Goal: Task Accomplishment & Management: Use online tool/utility

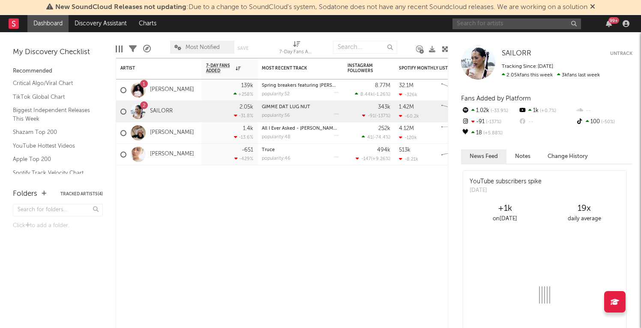
click at [501, 25] on input "text" at bounding box center [517, 23] width 129 height 11
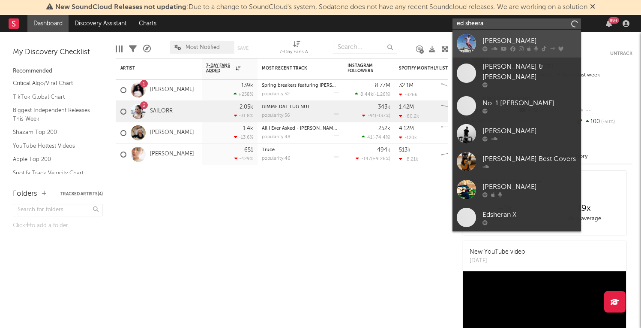
type input "ed sheera"
click at [468, 38] on div at bounding box center [466, 43] width 19 height 19
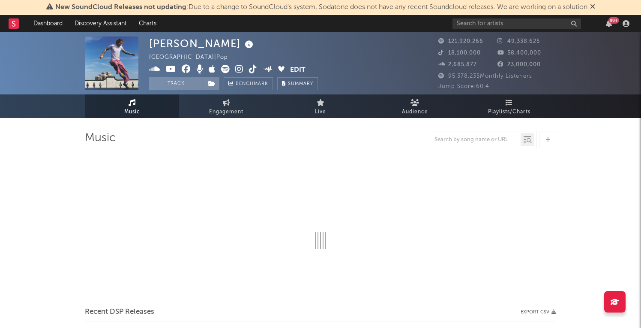
select select "6m"
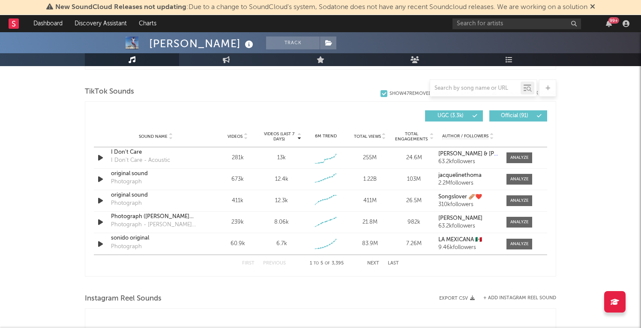
scroll to position [574, 0]
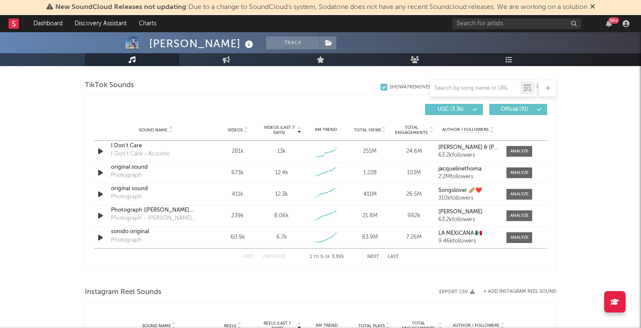
click at [376, 256] on button "Next" at bounding box center [373, 256] width 12 height 5
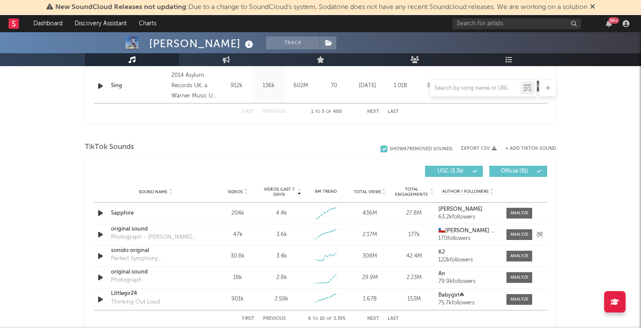
scroll to position [511, 0]
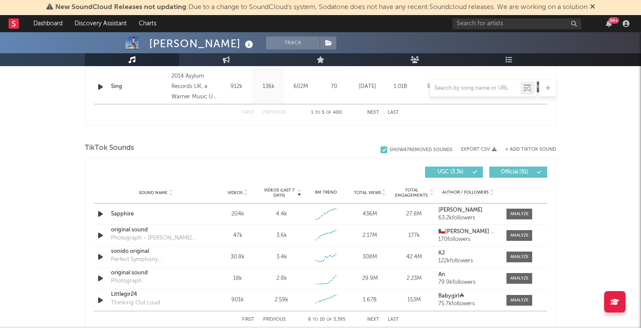
click at [520, 150] on button "+ Add TikTok Sound" at bounding box center [530, 149] width 51 height 5
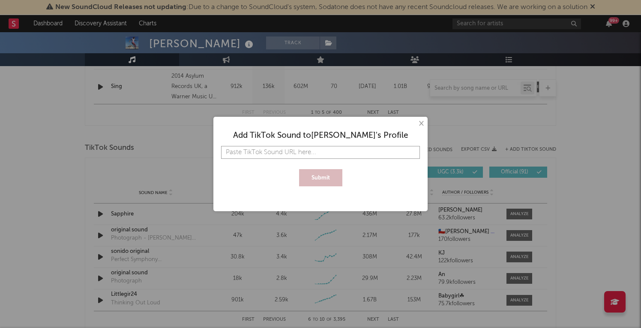
paste input "[URL][DOMAIN_NAME]"
type input "[URL][DOMAIN_NAME]"
click at [320, 174] on button "Submit" at bounding box center [320, 177] width 43 height 17
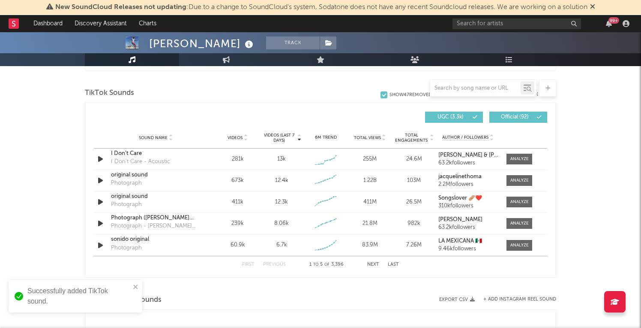
scroll to position [574, 0]
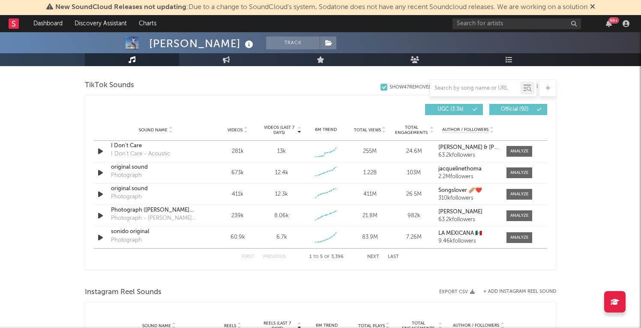
click at [372, 255] on button "Next" at bounding box center [373, 256] width 12 height 5
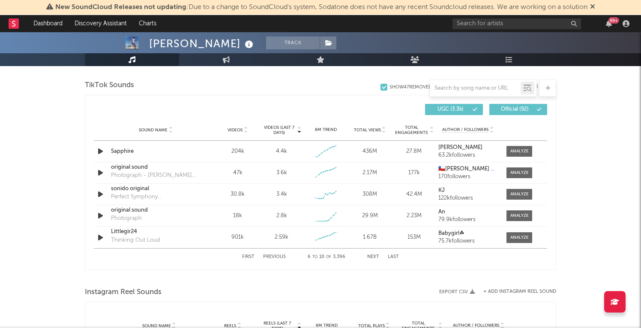
click at [373, 255] on button "Next" at bounding box center [373, 256] width 12 height 5
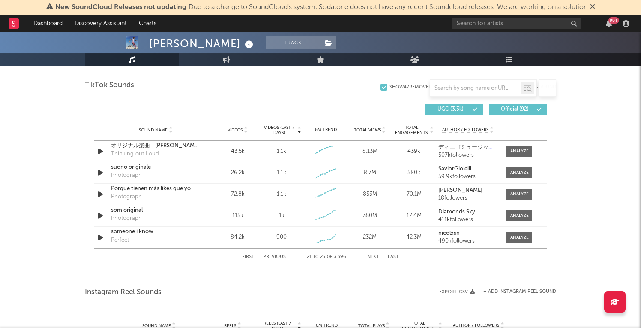
click at [373, 255] on button "Next" at bounding box center [373, 256] width 12 height 5
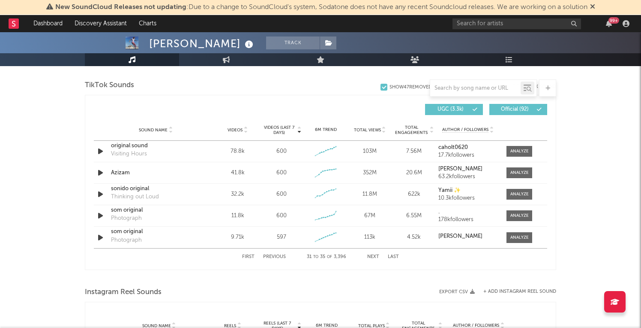
click at [376, 251] on div "First Previous 31 to 35 of 3,396 Next Last" at bounding box center [320, 256] width 157 height 17
click at [374, 254] on button "Next" at bounding box center [373, 256] width 12 height 5
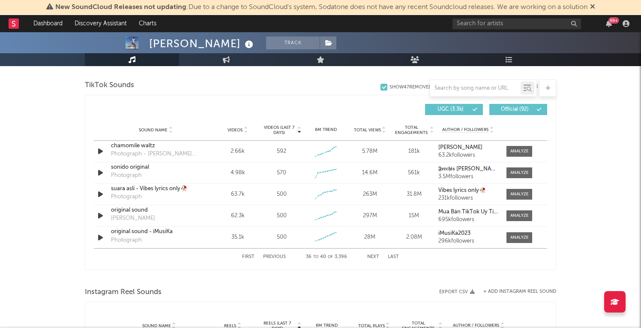
click at [374, 254] on button "Next" at bounding box center [373, 256] width 12 height 5
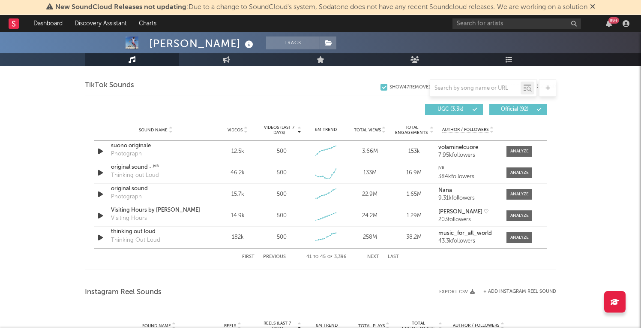
click at [374, 254] on button "Next" at bounding box center [373, 256] width 12 height 5
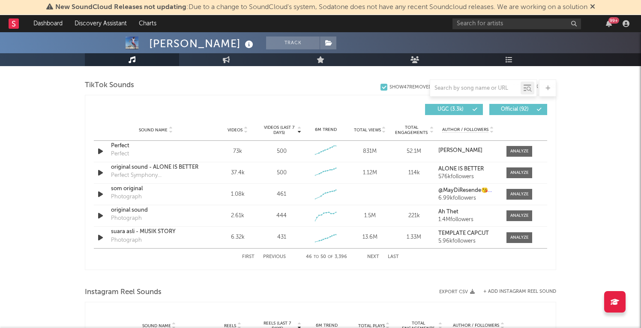
click at [374, 254] on button "Next" at bounding box center [373, 256] width 12 height 5
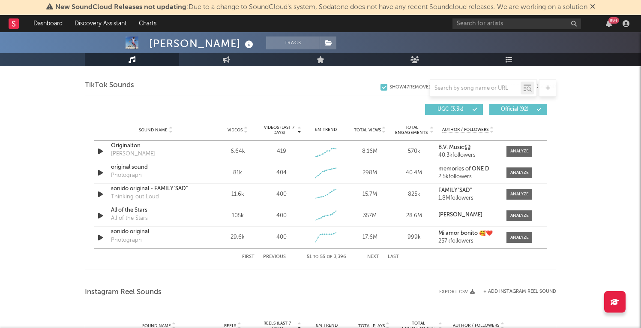
click at [374, 254] on button "Next" at bounding box center [373, 256] width 12 height 5
